Goal: Task Accomplishment & Management: Use online tool/utility

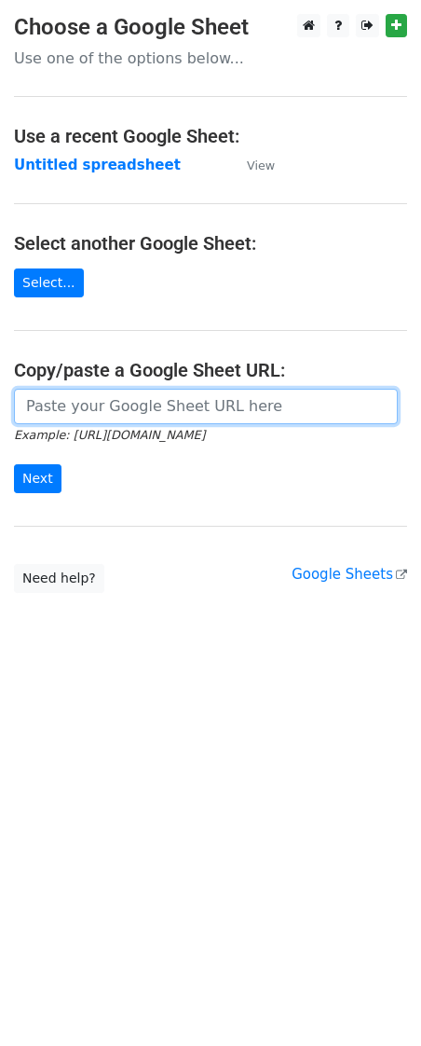
click at [145, 394] on input "url" at bounding box center [206, 406] width 384 height 35
paste input "[URL][DOMAIN_NAME]"
type input "[URL][DOMAIN_NAME]"
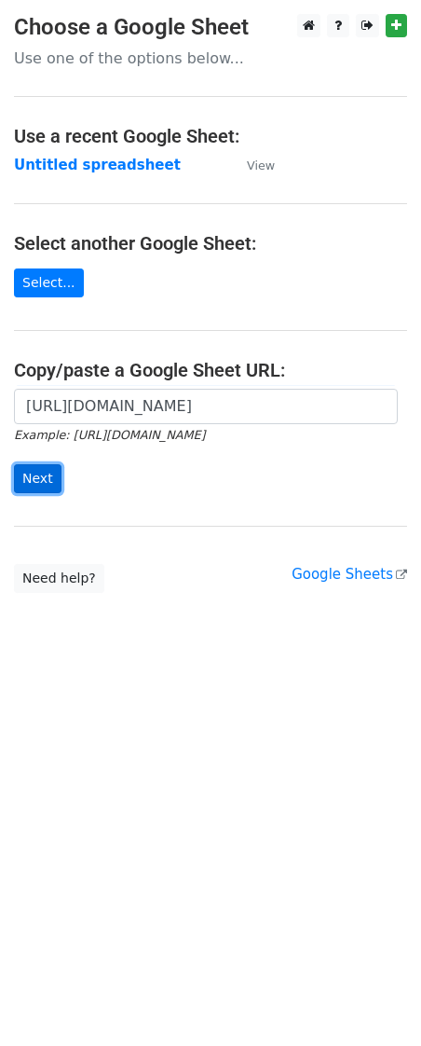
click at [43, 486] on input "Next" at bounding box center [38, 478] width 48 height 29
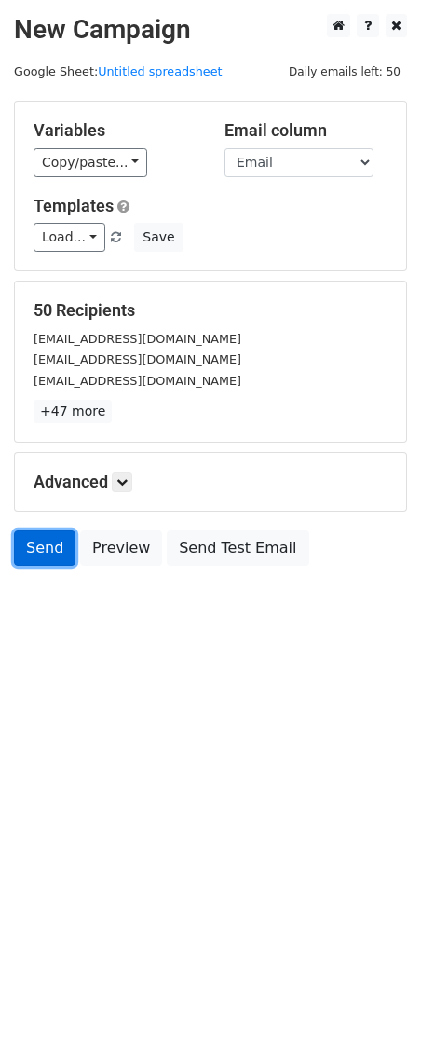
click at [47, 557] on link "Send" at bounding box center [45, 548] width 62 height 35
